Goal: Task Accomplishment & Management: Manage account settings

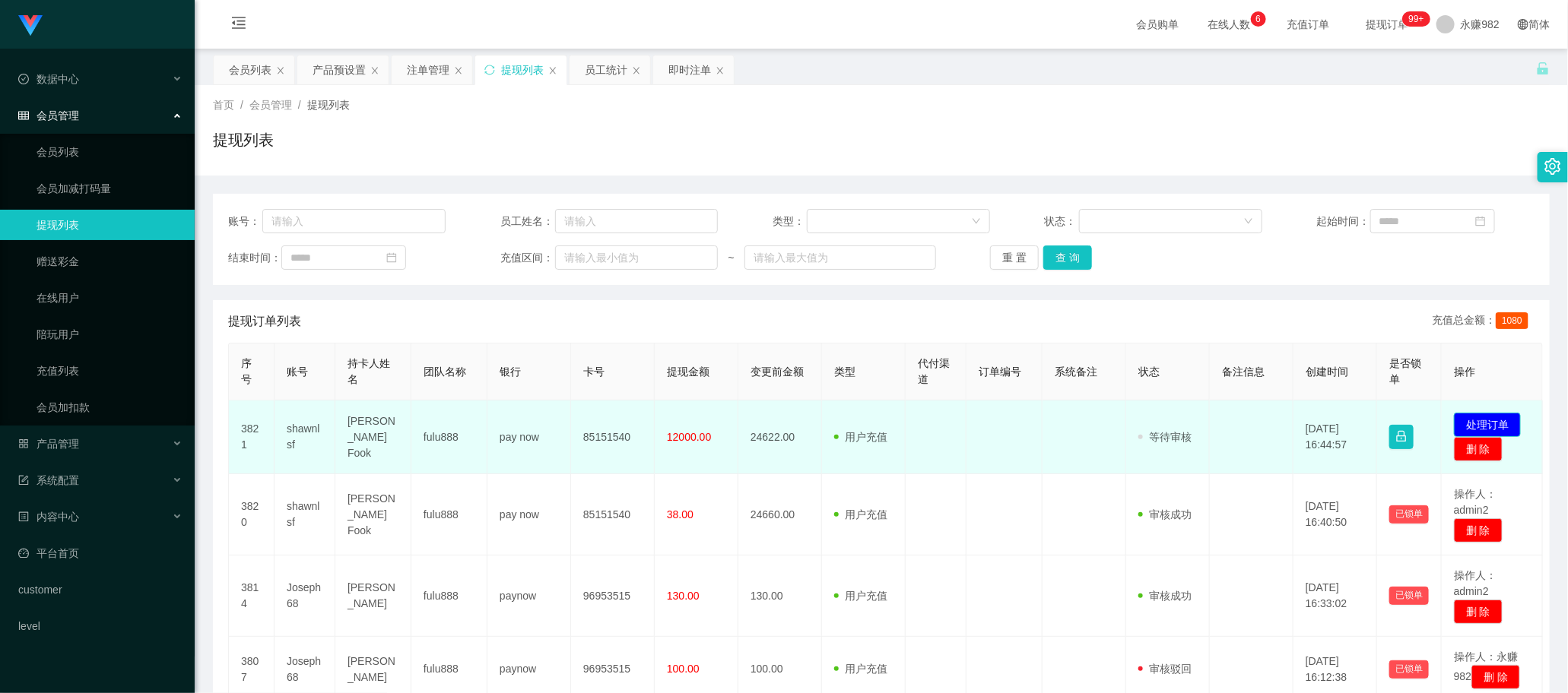
click at [1500, 420] on button "处理订单" at bounding box center [1487, 425] width 67 height 24
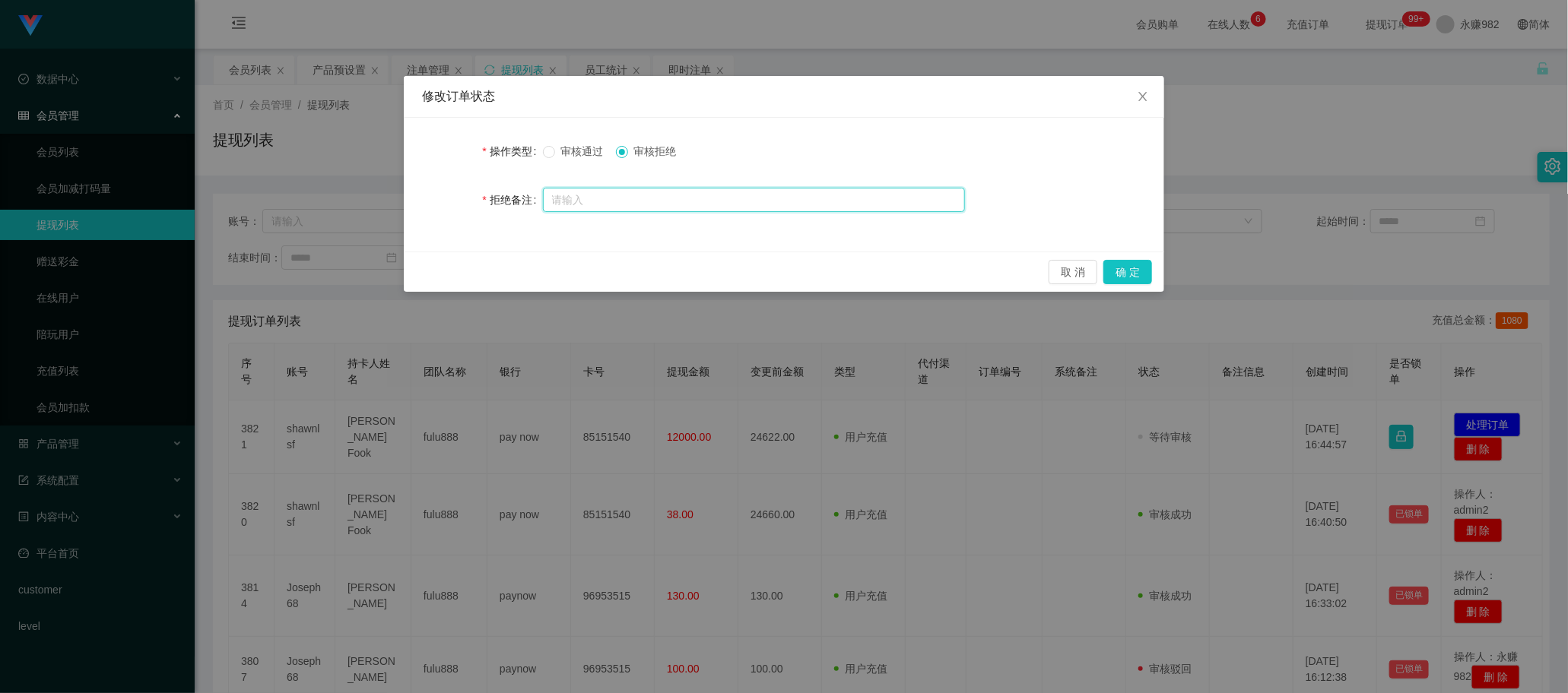
click at [754, 199] on input "text" at bounding box center [754, 199] width 422 height 24
paste input "尊敬的会员ID：shawnlsf，系统检测到您未按照提示分笔提现，疑非本人操作，账号5分钟后保护性冻结风控，请联系活动经理激活数据28000整获取稽查单对冲解…"
click at [769, 199] on input "尊敬的会员ID：shawnlsf，系统检测到您未按照提示分笔提现，疑非本人操作，账号5分钟后保护性冻结风控，请联系活动经理激活数据28000整获取稽查单对冲解…" at bounding box center [754, 200] width 422 height 24
type input "尊敬的会员ID：shawnlsf，系统检测到您未按照提示分笔提现，疑非本人操作，账号5分钟后保护性冻结风控，请联系活动经理激活数据28000整获取稽查单对冲解…"
click at [1128, 270] on button "确 定" at bounding box center [1128, 272] width 48 height 24
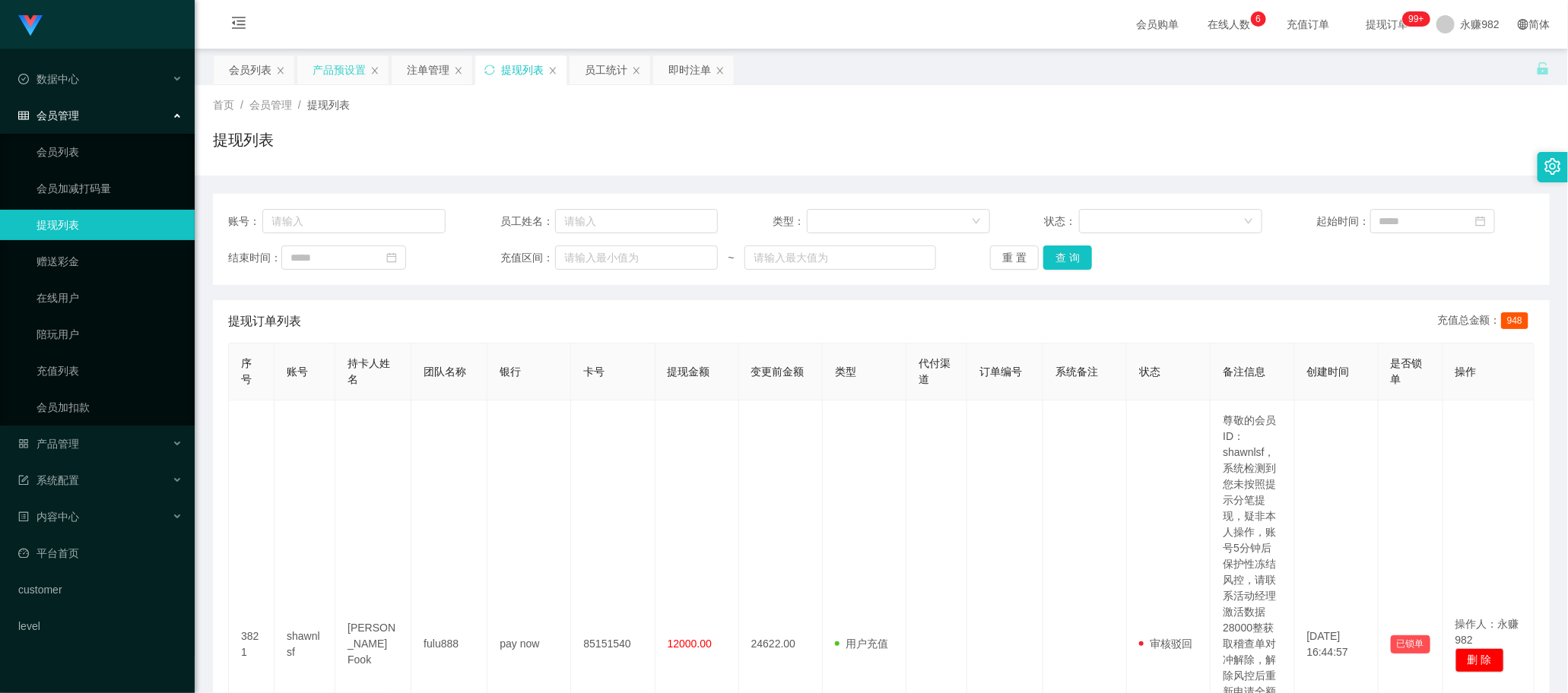
click at [336, 70] on div "产品预设置" at bounding box center [339, 70] width 54 height 29
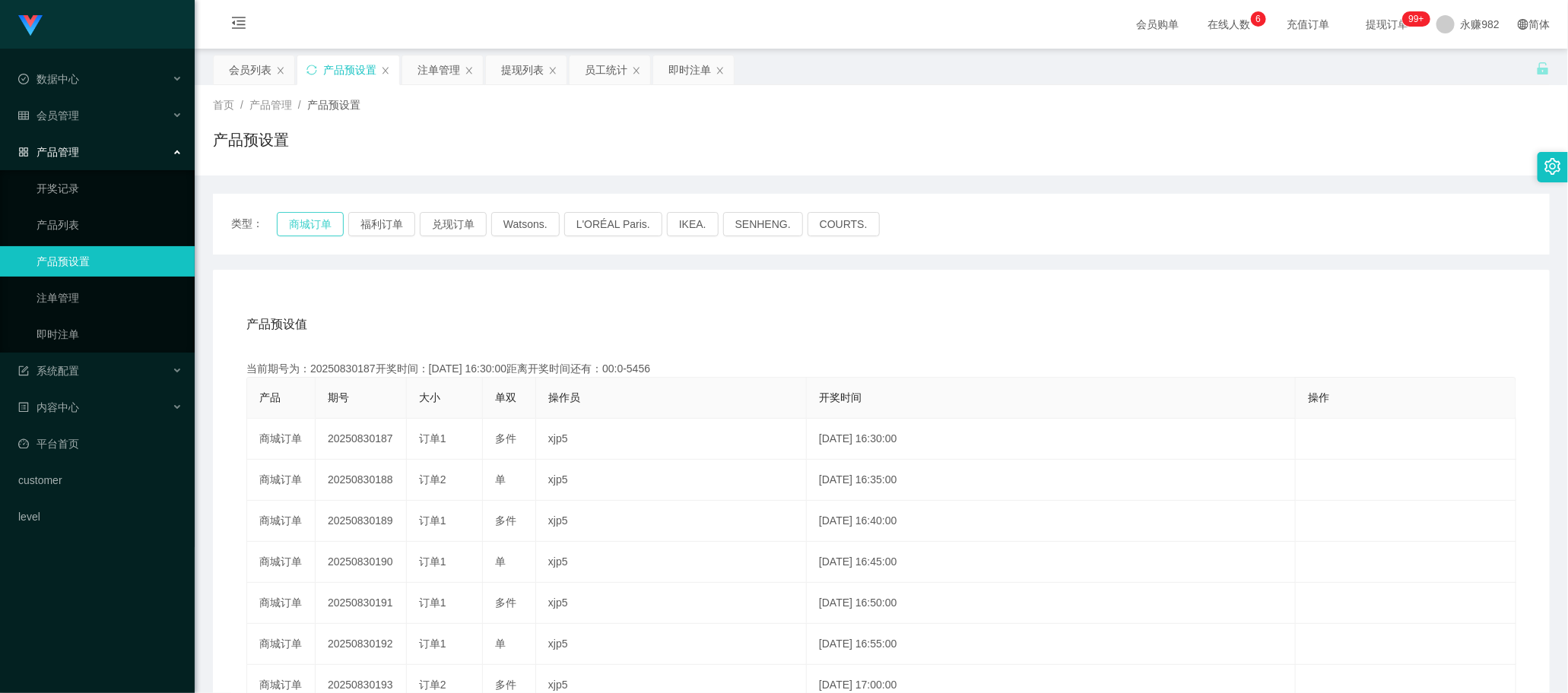
click at [316, 226] on button "商城订单" at bounding box center [309, 224] width 67 height 24
click at [420, 69] on div "注单管理" at bounding box center [439, 70] width 43 height 29
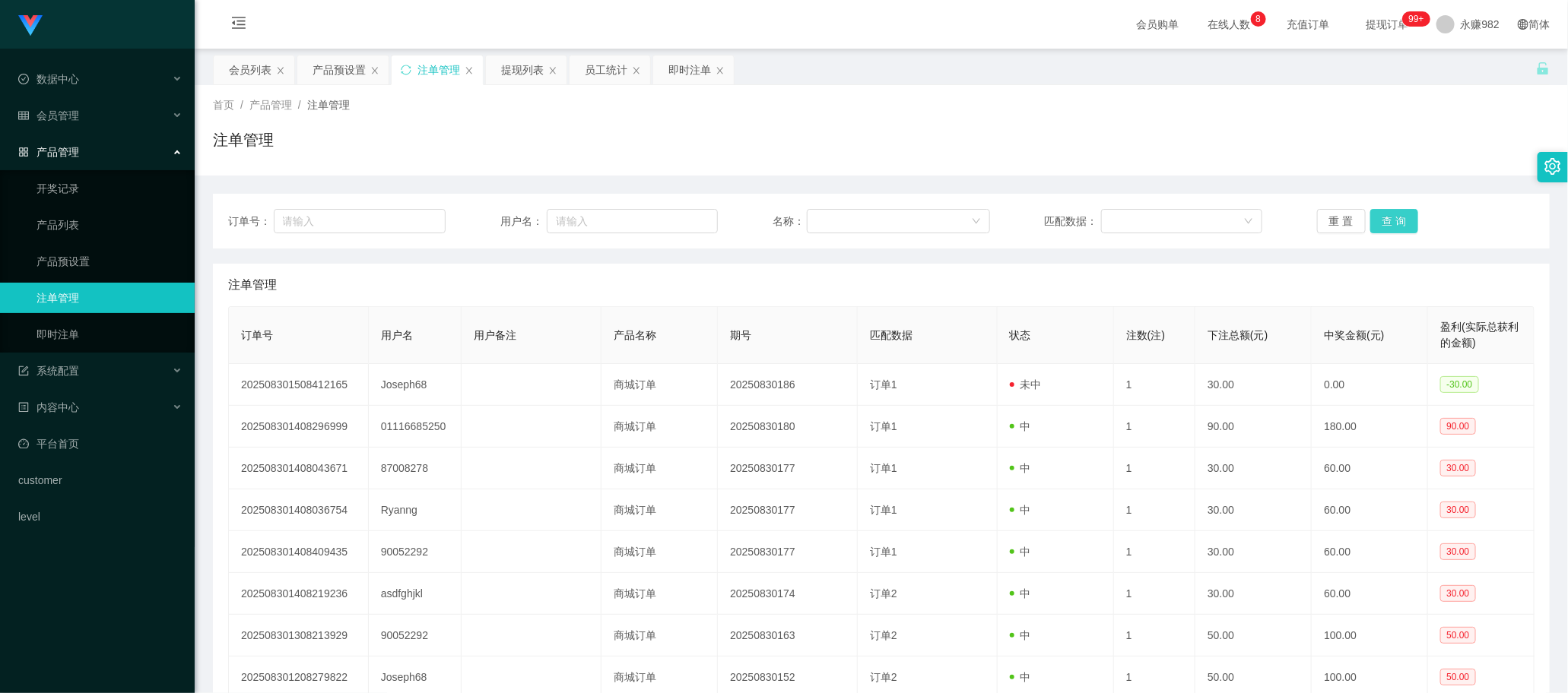
click at [1382, 217] on button "查 询" at bounding box center [1394, 221] width 48 height 24
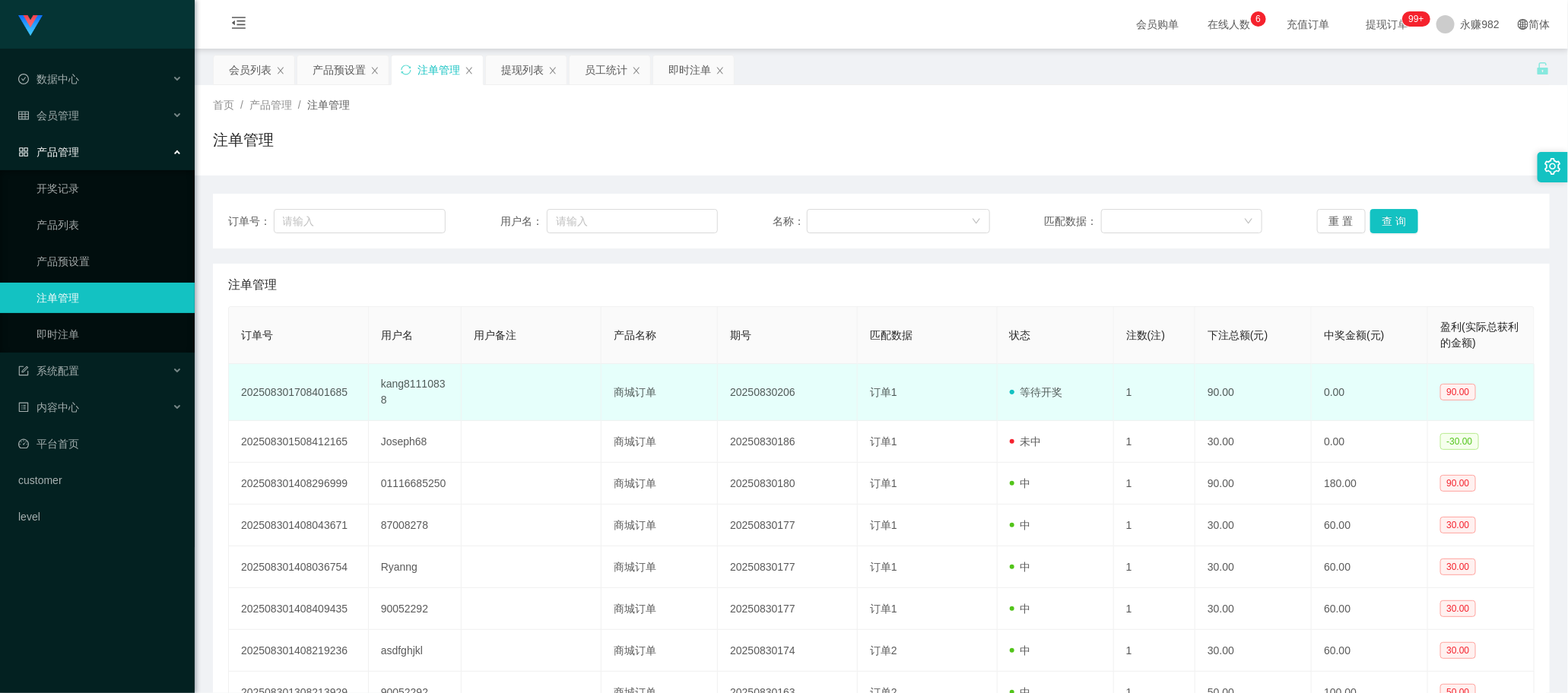
click at [920, 411] on td "订单1" at bounding box center [928, 393] width 140 height 57
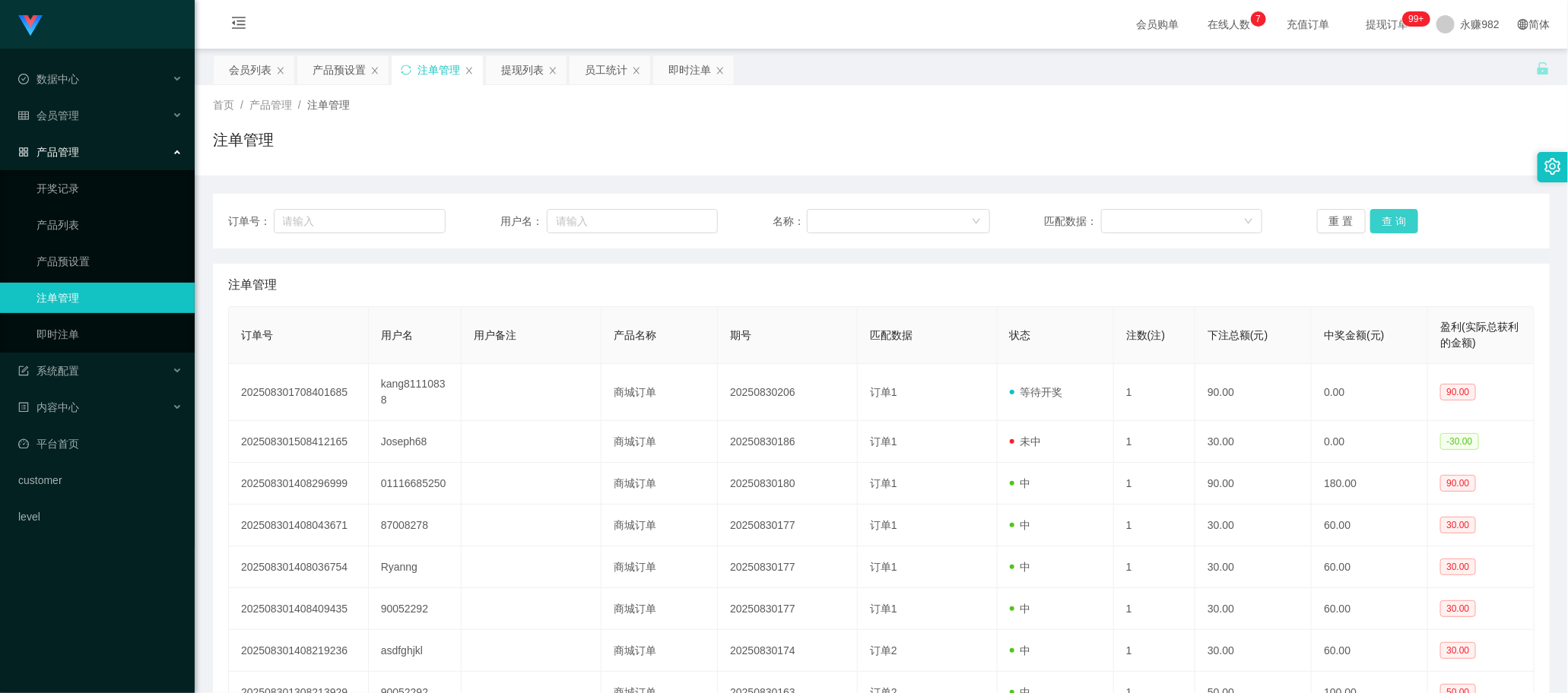
click at [1384, 222] on button "查 询" at bounding box center [1394, 221] width 48 height 24
click at [1400, 224] on button "查 询" at bounding box center [1394, 221] width 48 height 24
click at [517, 73] on div "提现列表" at bounding box center [522, 70] width 43 height 29
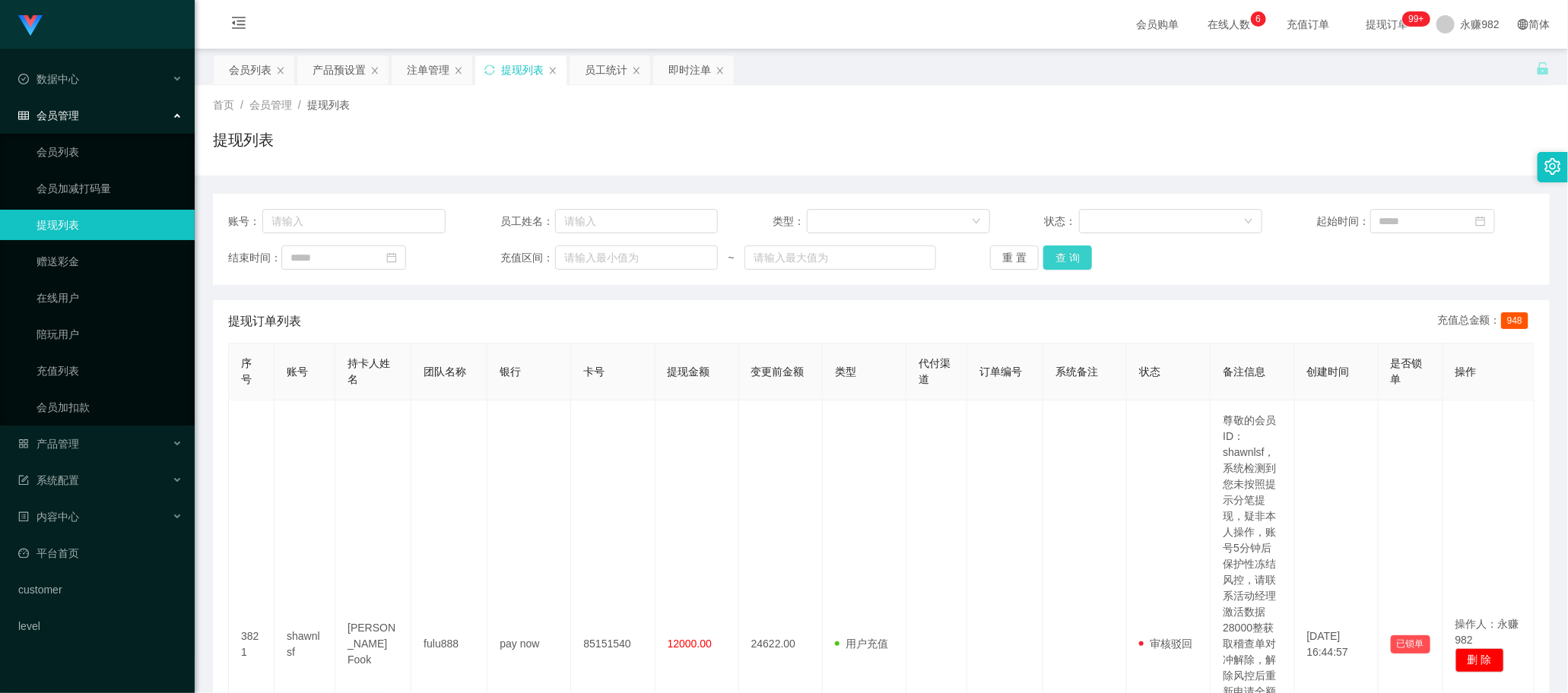
click at [1069, 257] on button "查 询" at bounding box center [1067, 258] width 48 height 24
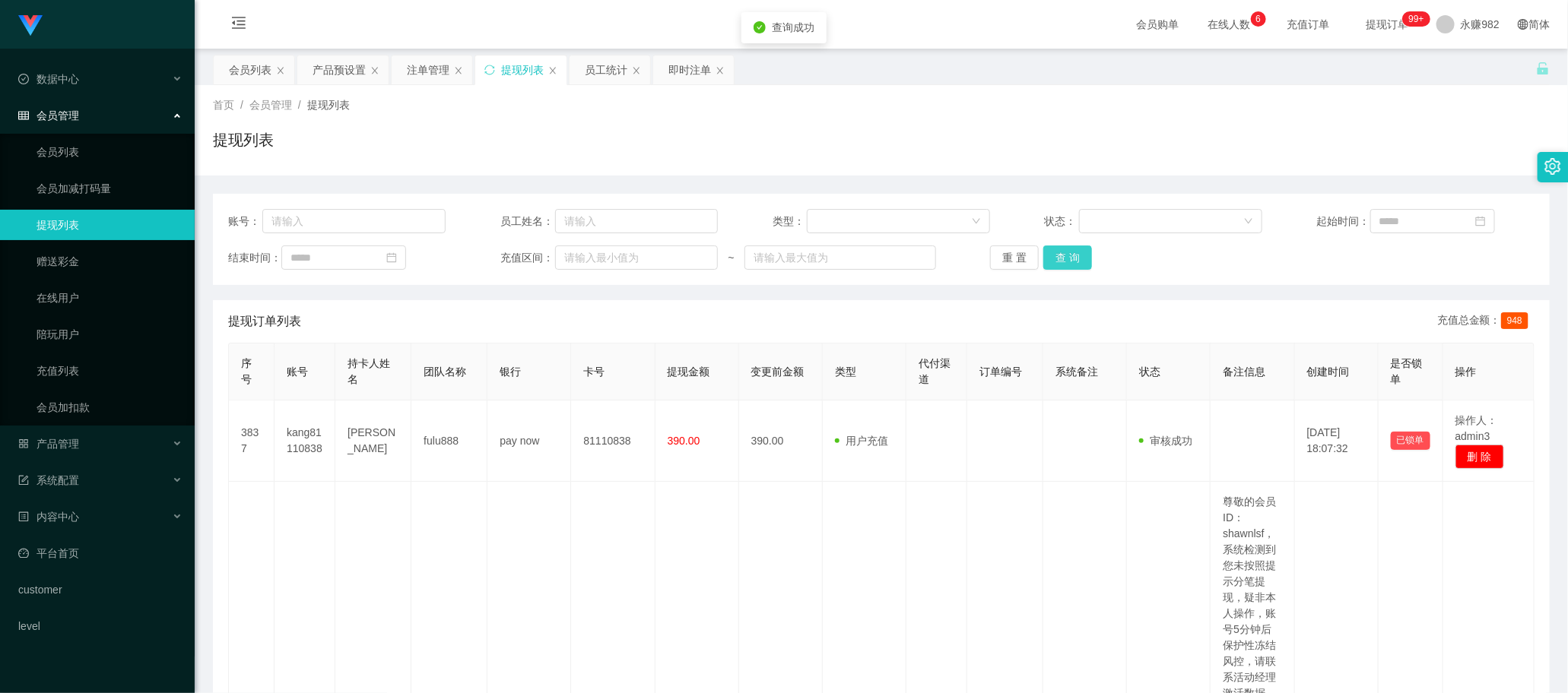
click at [1069, 257] on button "查 询" at bounding box center [1067, 258] width 48 height 24
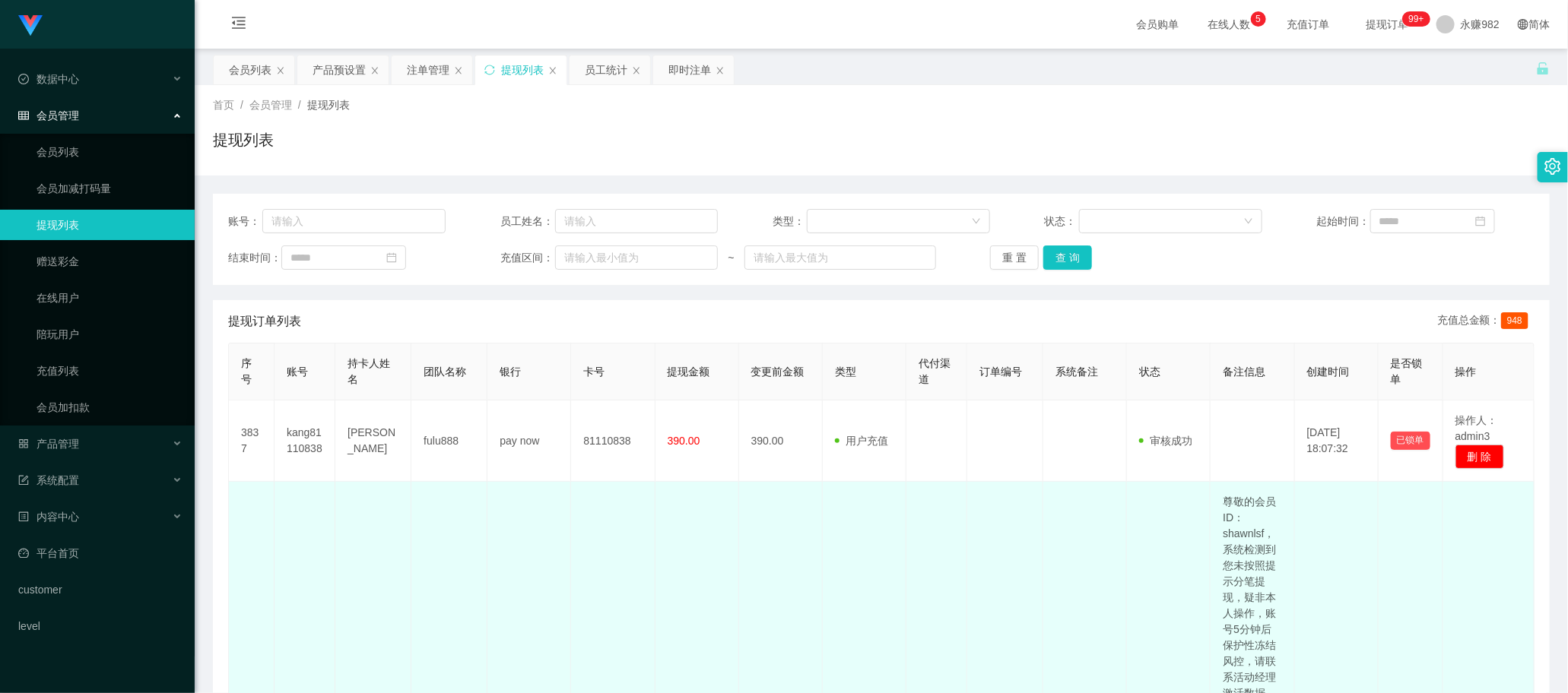
drag, startPoint x: 468, startPoint y: 540, endPoint x: 568, endPoint y: 541, distance: 100.0
